Goal: Information Seeking & Learning: Learn about a topic

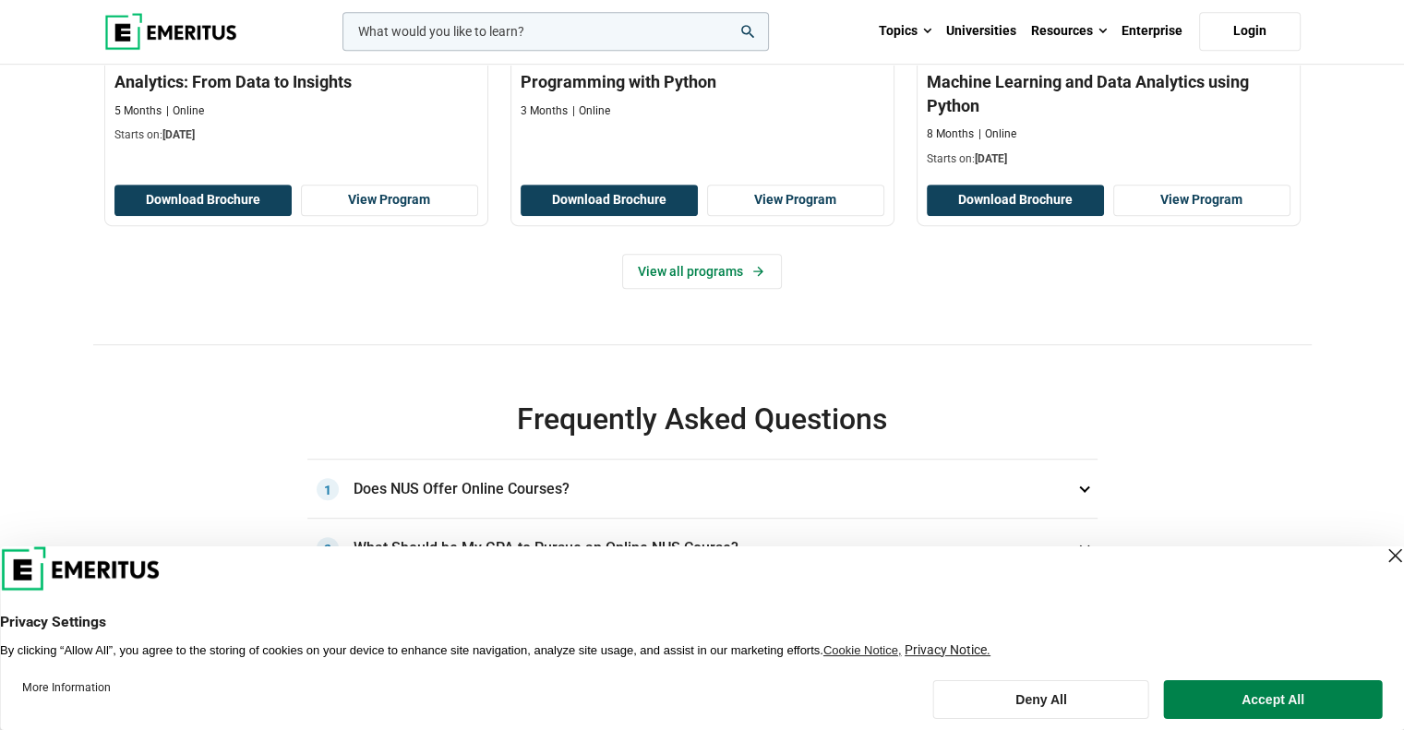
scroll to position [1015, 0]
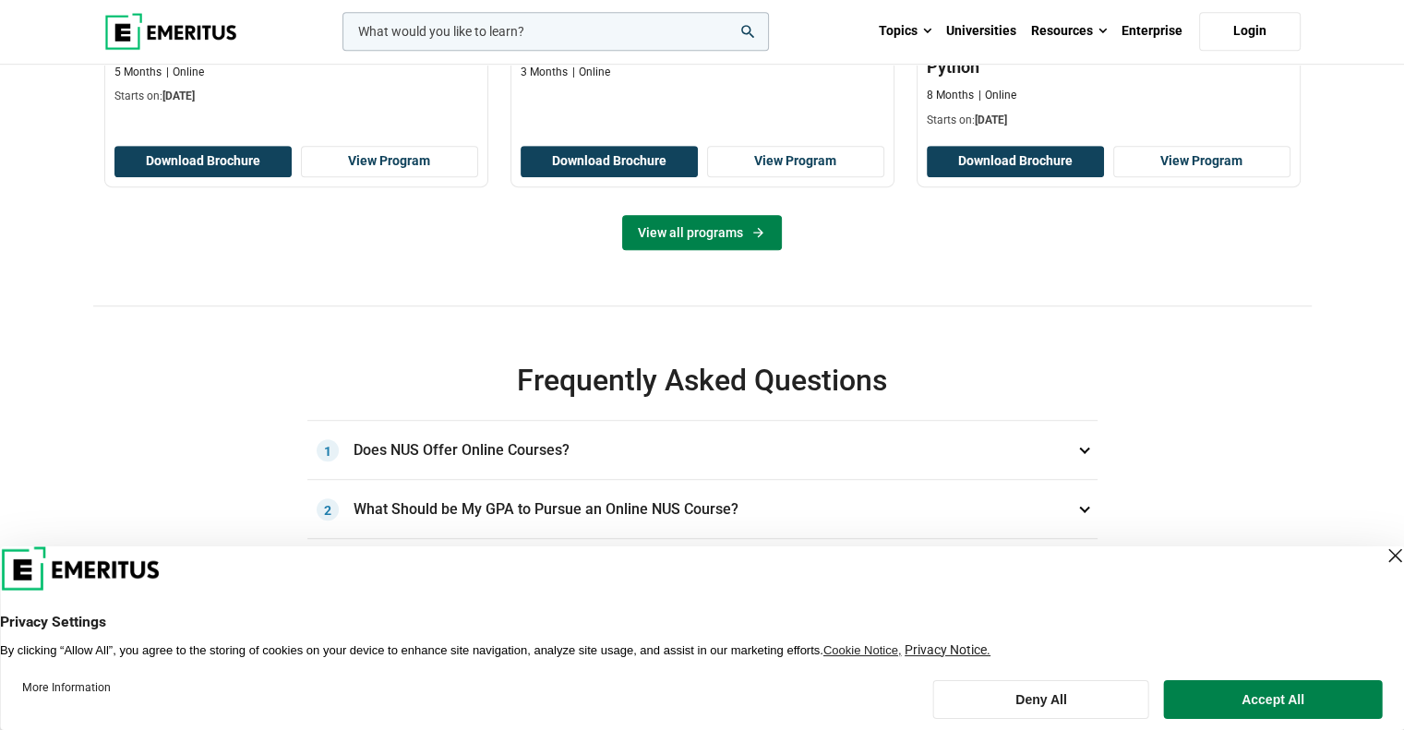
click at [757, 238] on icon at bounding box center [758, 233] width 10 height 10
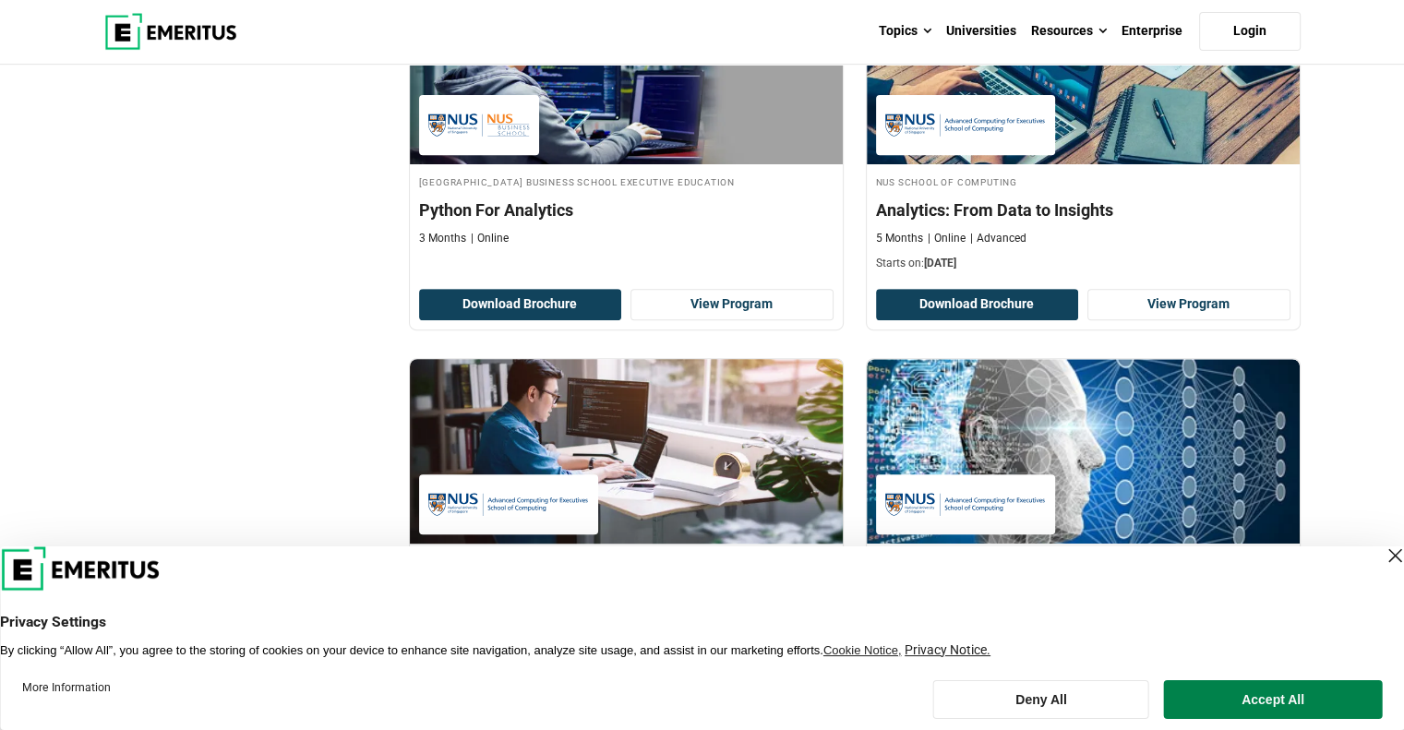
scroll to position [646, 0]
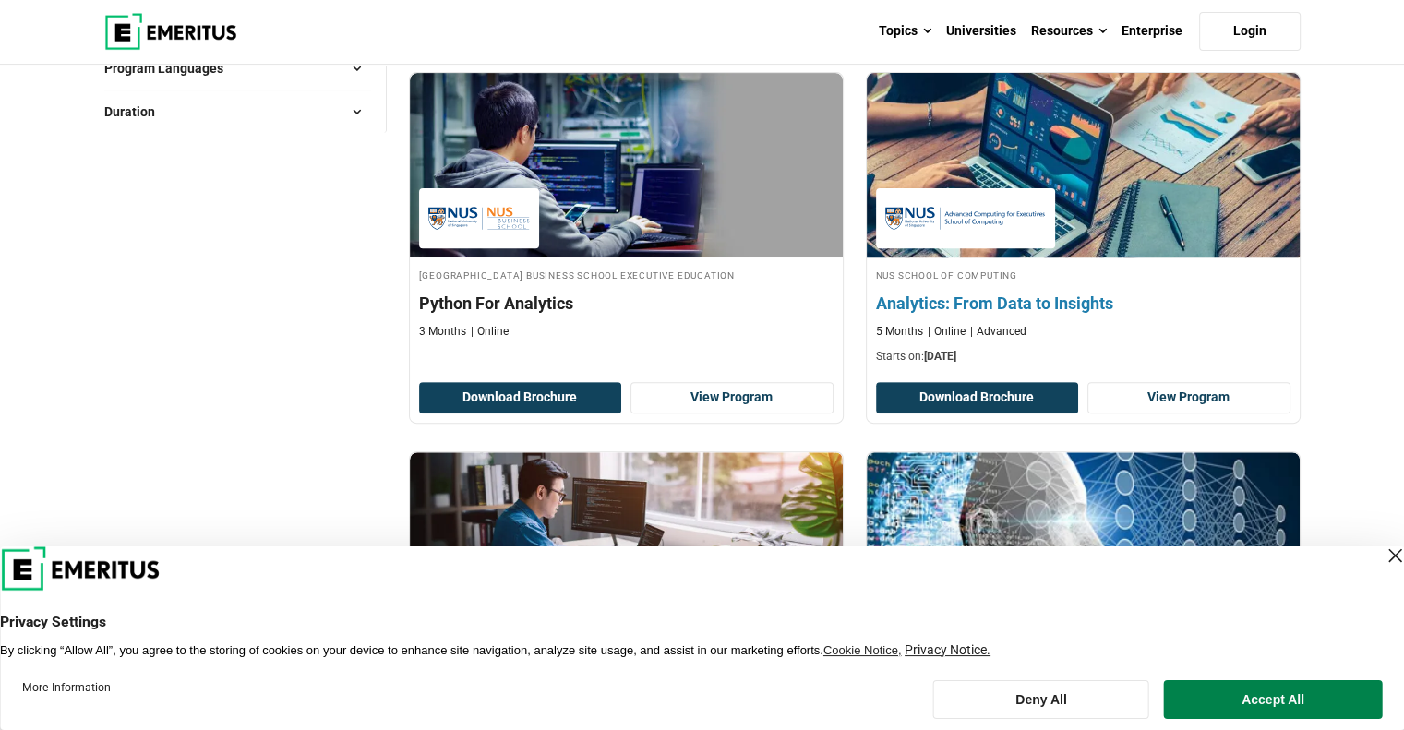
click at [1042, 309] on h4 "Analytics: From Data to Insights" at bounding box center [1083, 303] width 414 height 23
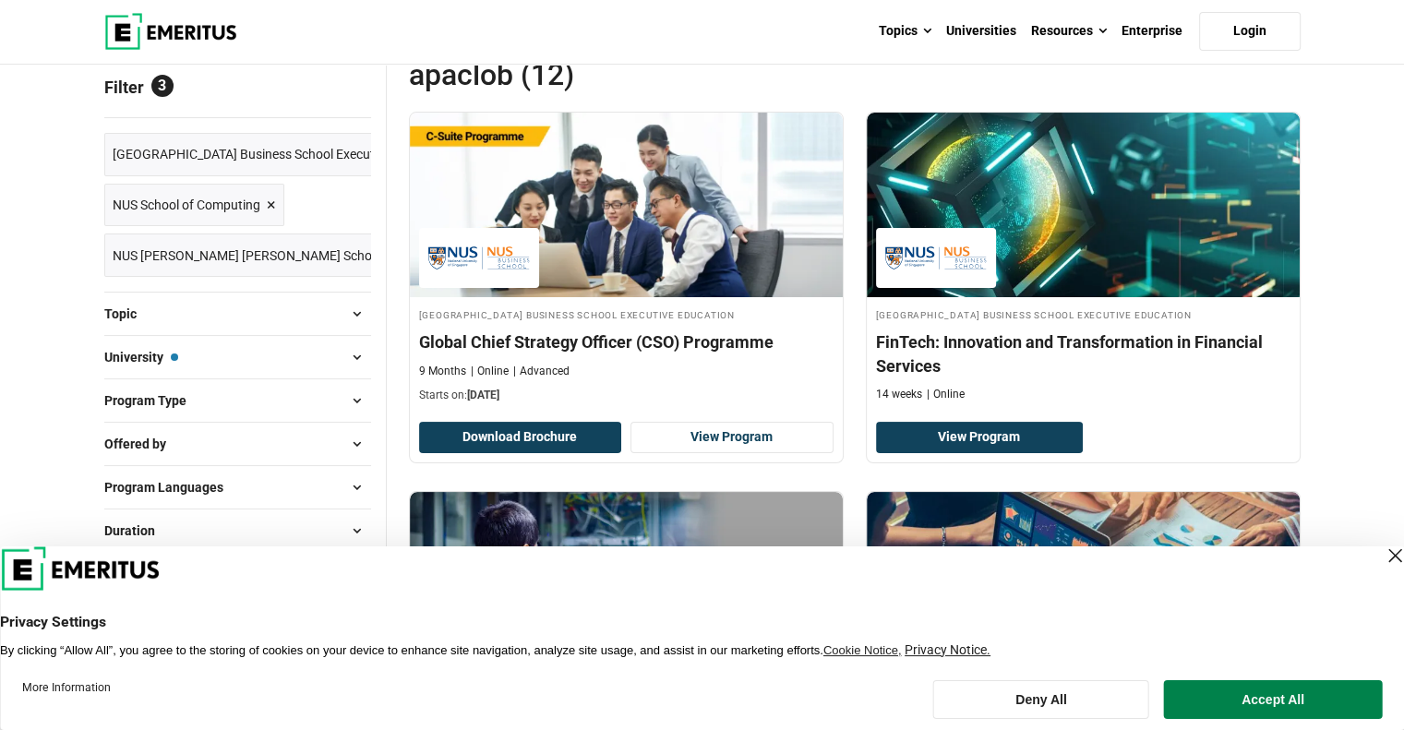
scroll to position [185, 0]
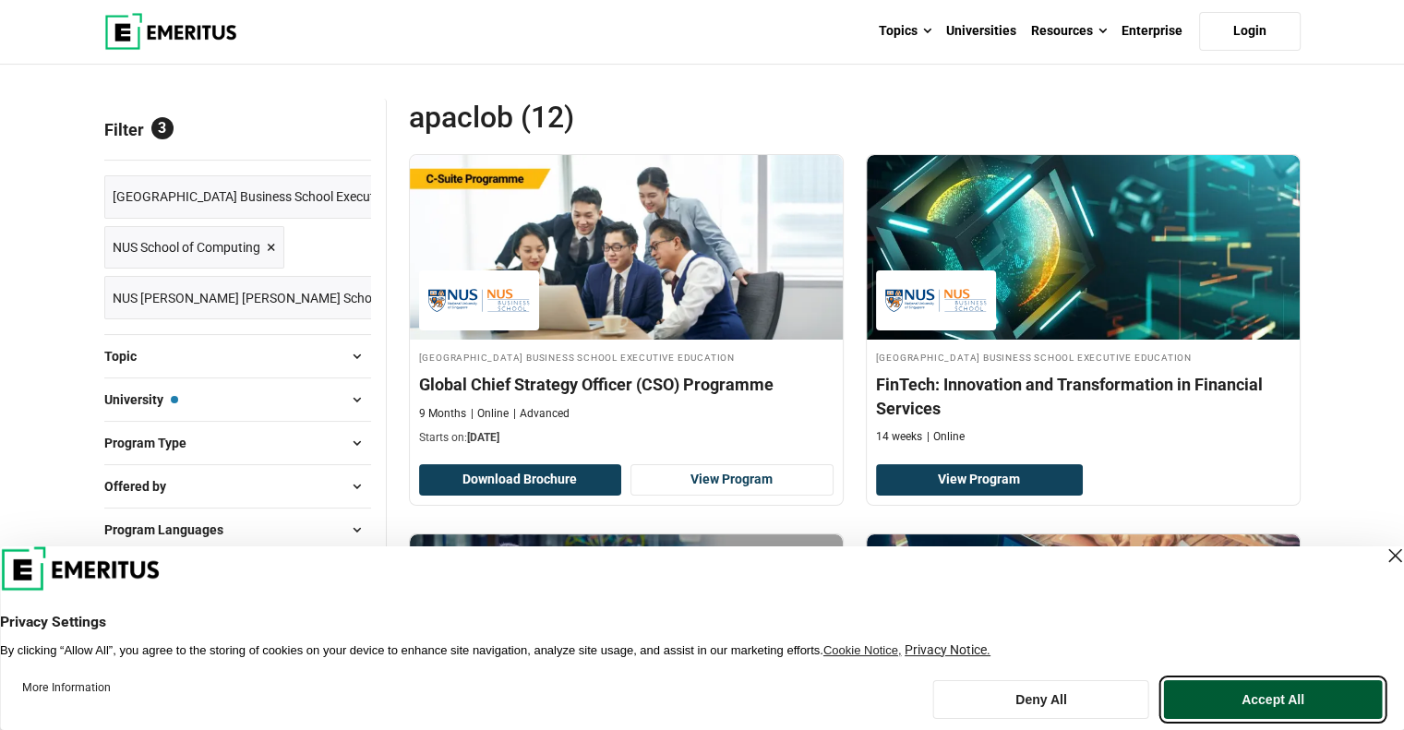
click at [1275, 704] on button "Accept All" at bounding box center [1273, 699] width 218 height 39
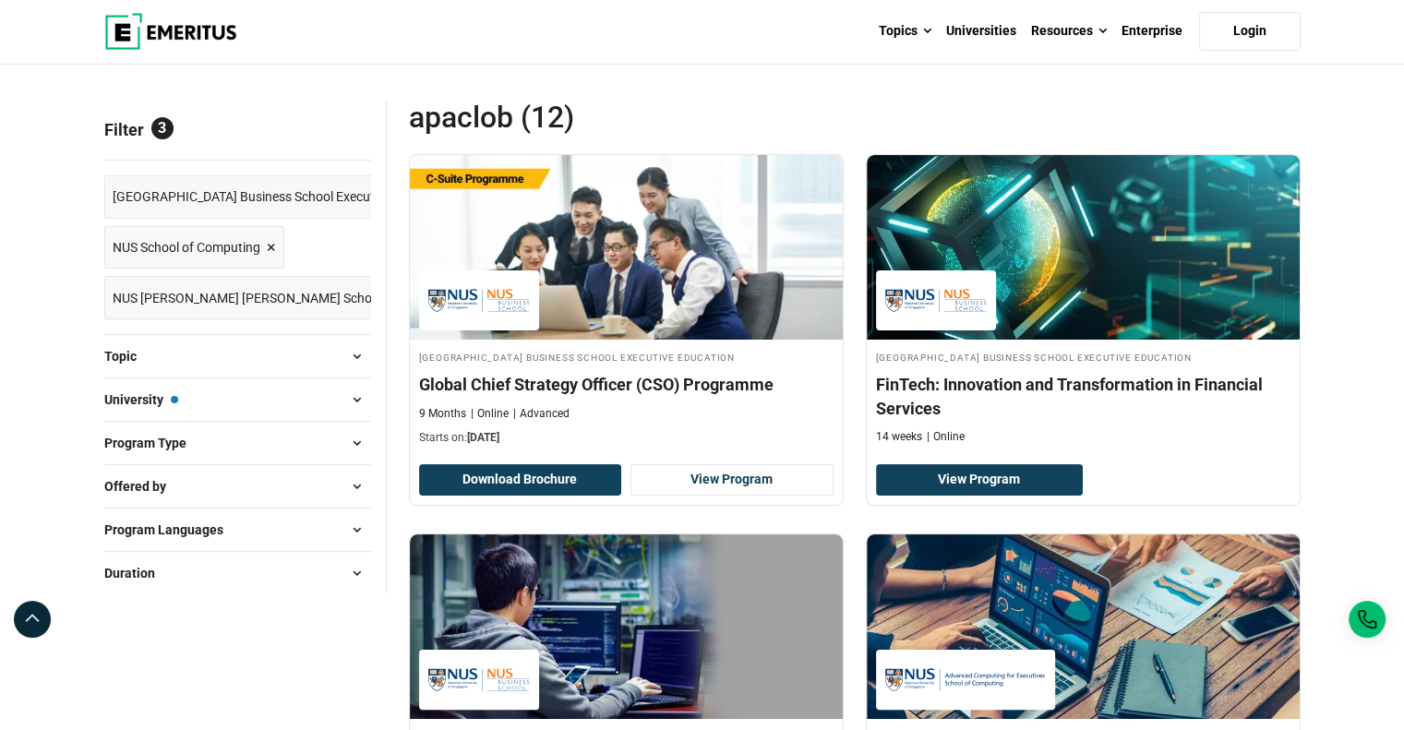
click at [337, 134] on span "Reset all" at bounding box center [342, 132] width 57 height 24
click at [329, 128] on span "Reset all" at bounding box center [342, 132] width 57 height 24
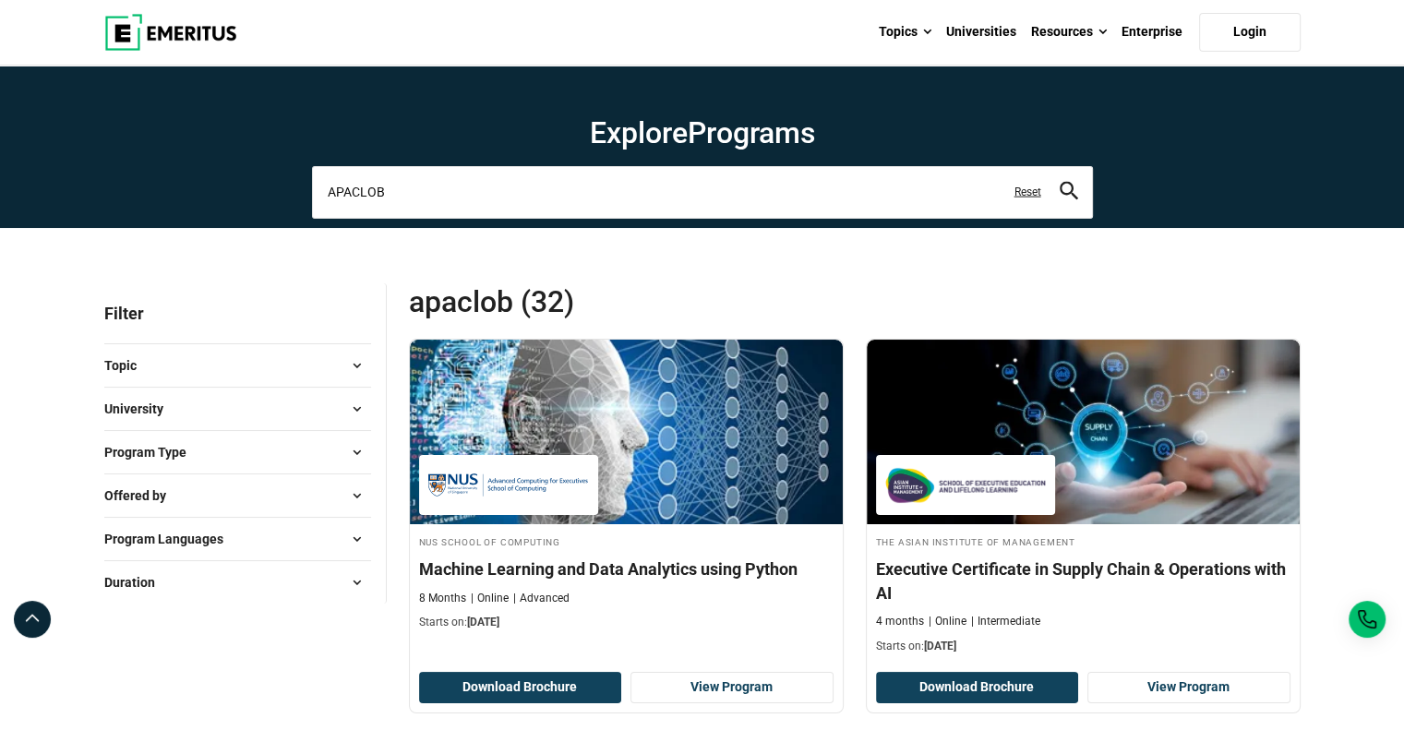
click at [568, 194] on input "APACLOB" at bounding box center [702, 192] width 781 height 52
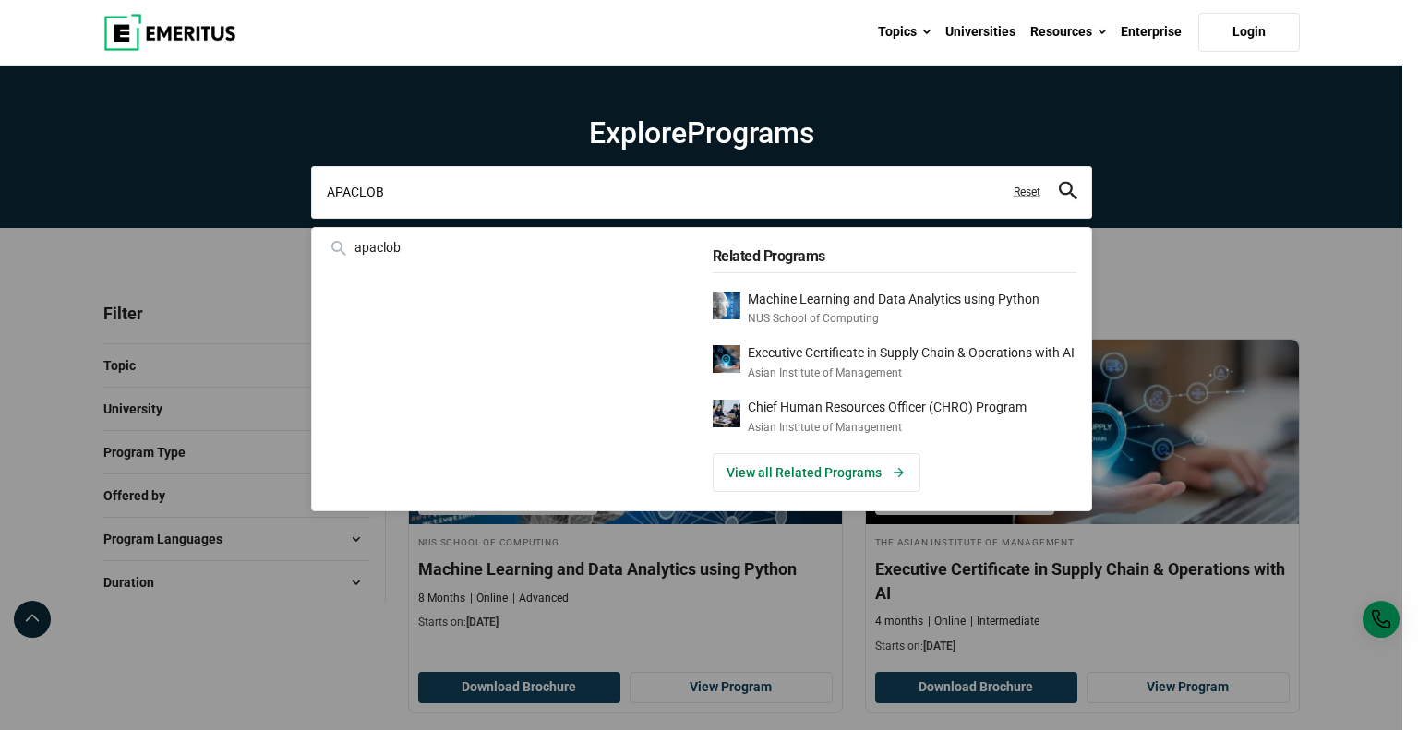
drag, startPoint x: 510, startPoint y: 193, endPoint x: 290, endPoint y: 196, distance: 220.6
click at [311, 196] on div "APACLOB apaclob Related Programs Machine Learning and Data Analytics using Pyth…" at bounding box center [701, 192] width 781 height 52
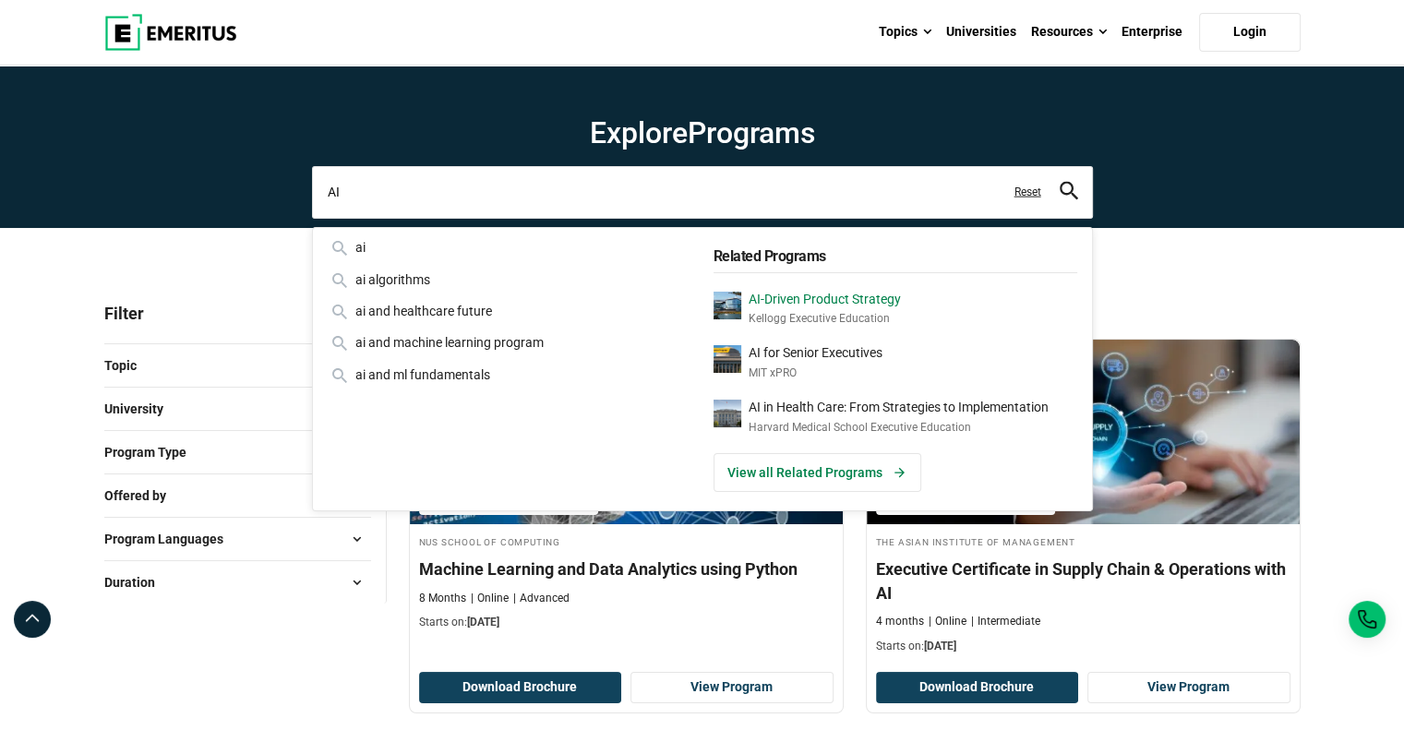
type input "AI"
click at [1068, 190] on icon "search" at bounding box center [1069, 191] width 18 height 18
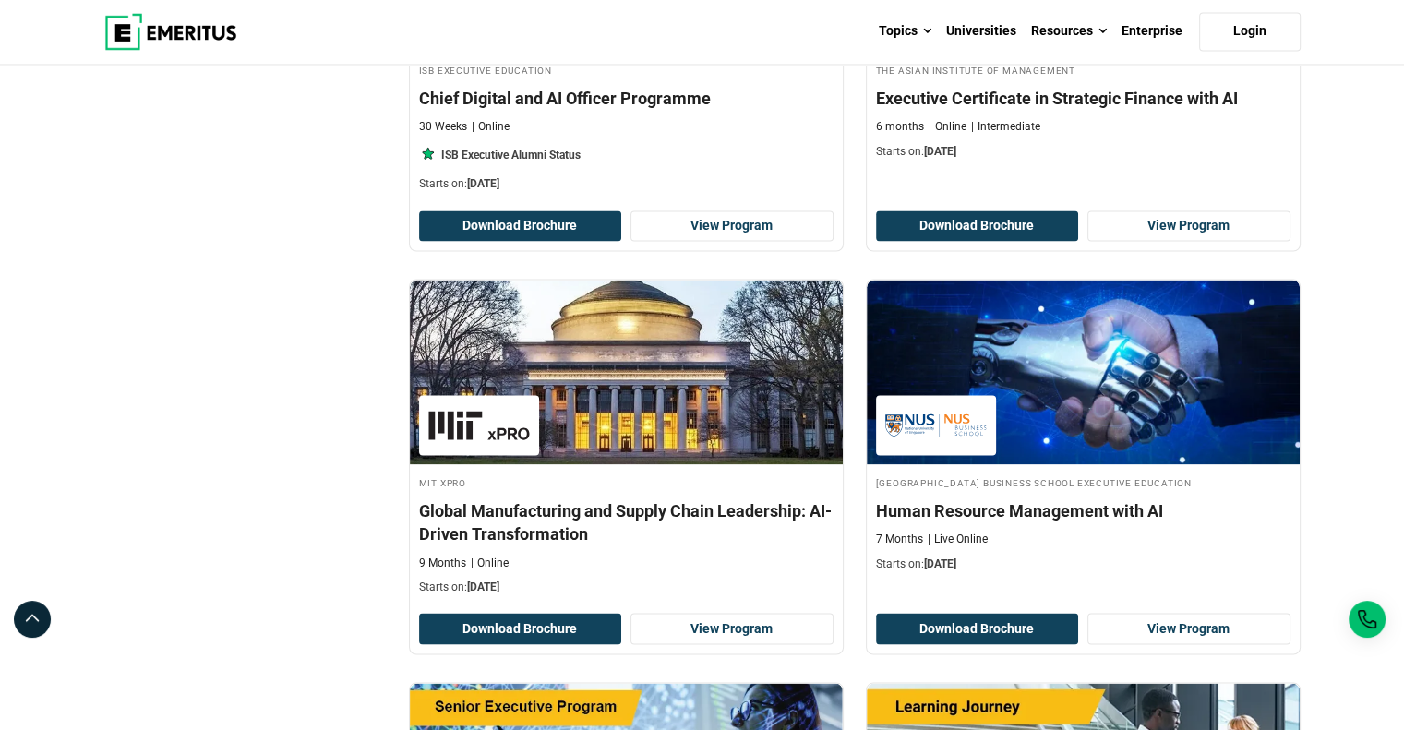
scroll to position [3692, 0]
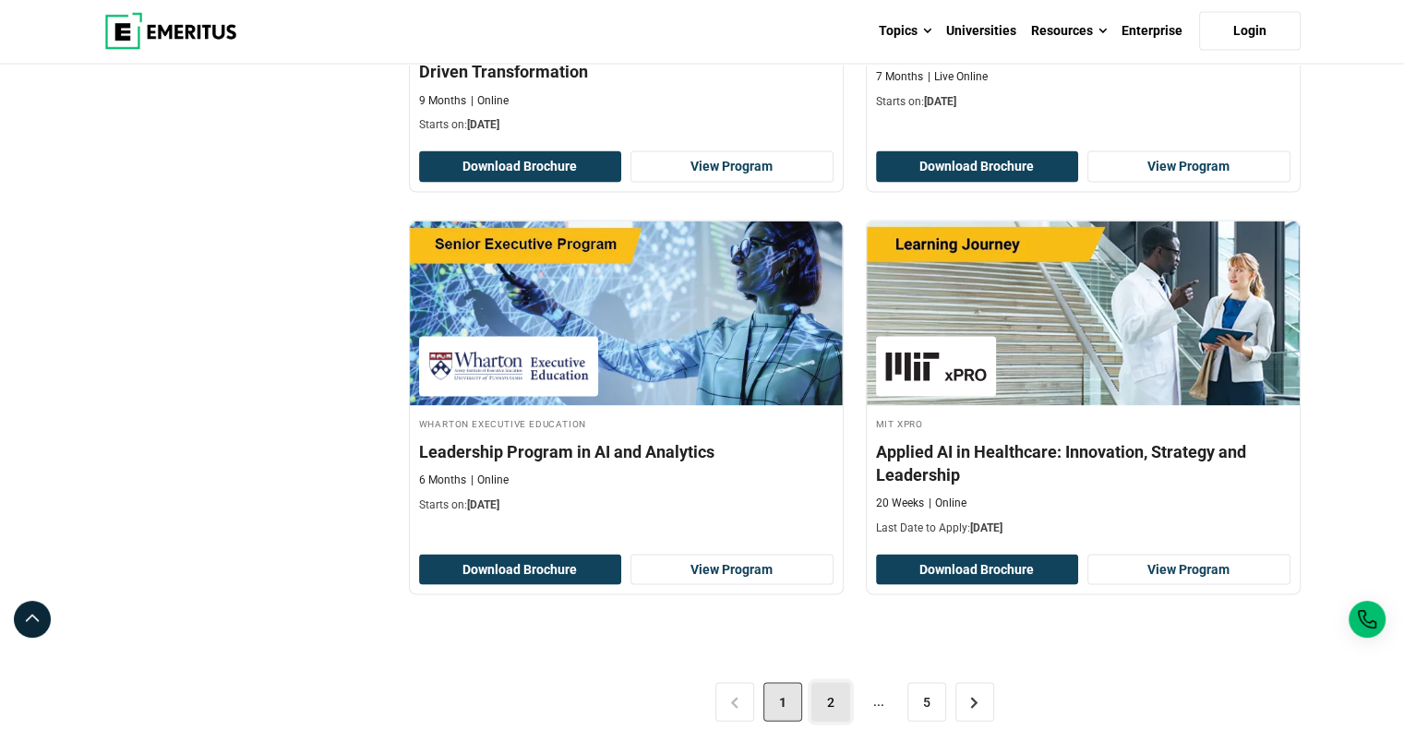
click at [832, 689] on link "2" at bounding box center [830, 702] width 39 height 39
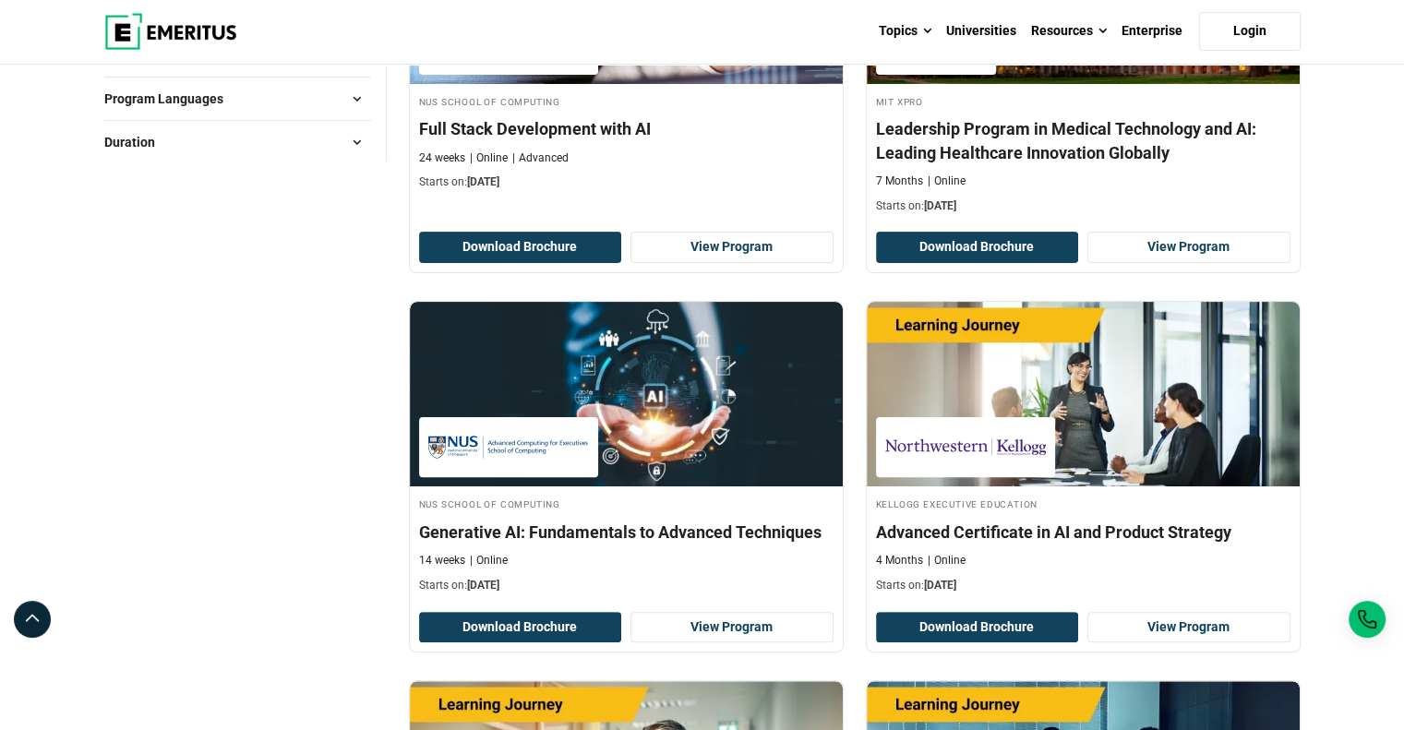
scroll to position [461, 0]
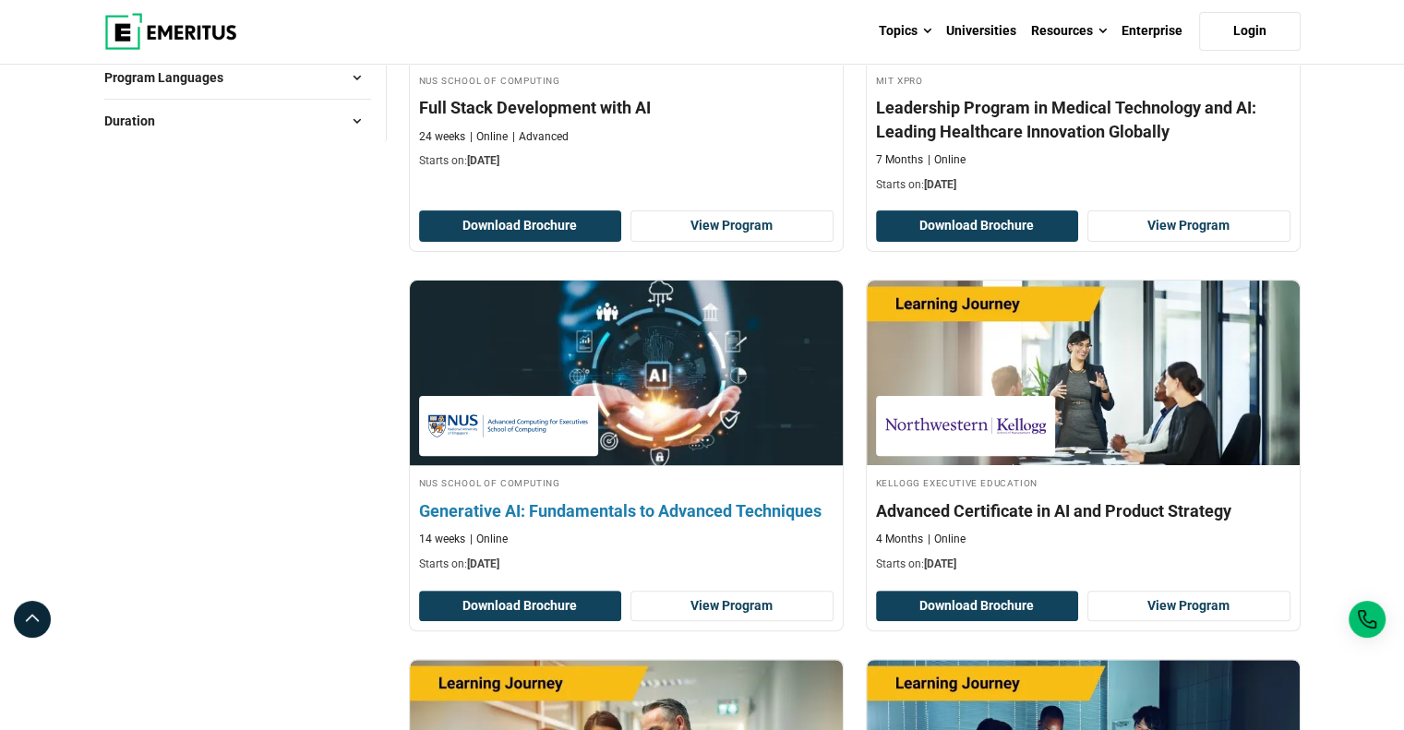
click at [693, 512] on h4 "Generative AI: Fundamentals to Advanced Techniques" at bounding box center [626, 510] width 414 height 23
click at [683, 598] on link "View Program" at bounding box center [731, 606] width 203 height 31
